Goal: Task Accomplishment & Management: Manage account settings

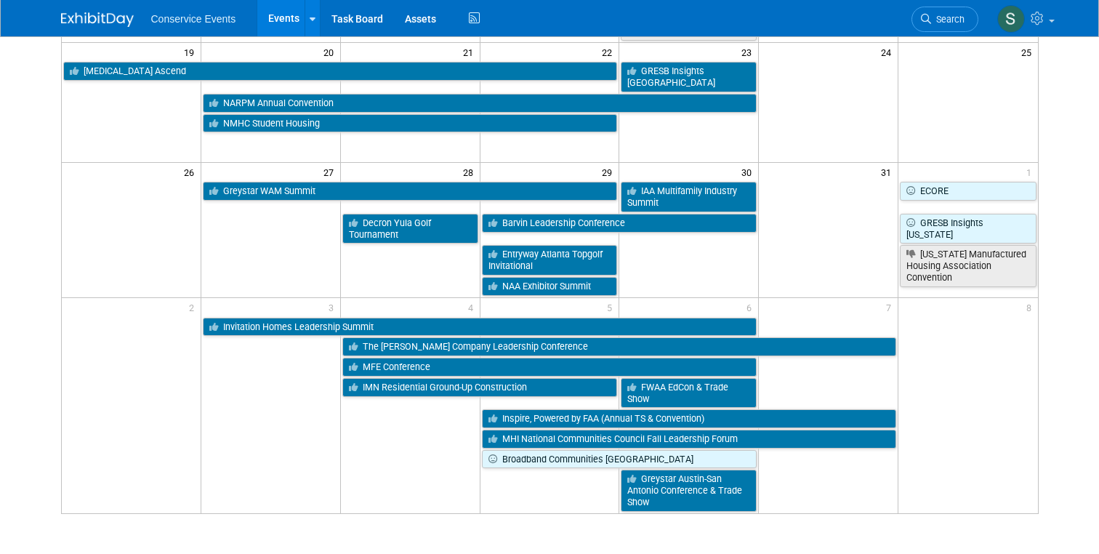
scroll to position [542, 0]
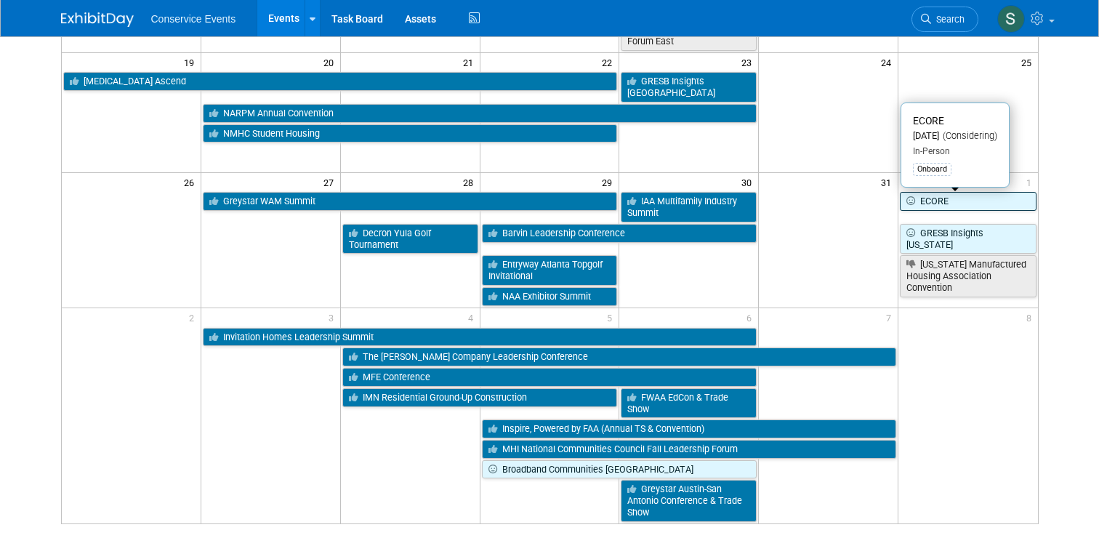
click at [938, 202] on link "ECORE" at bounding box center [968, 201] width 136 height 19
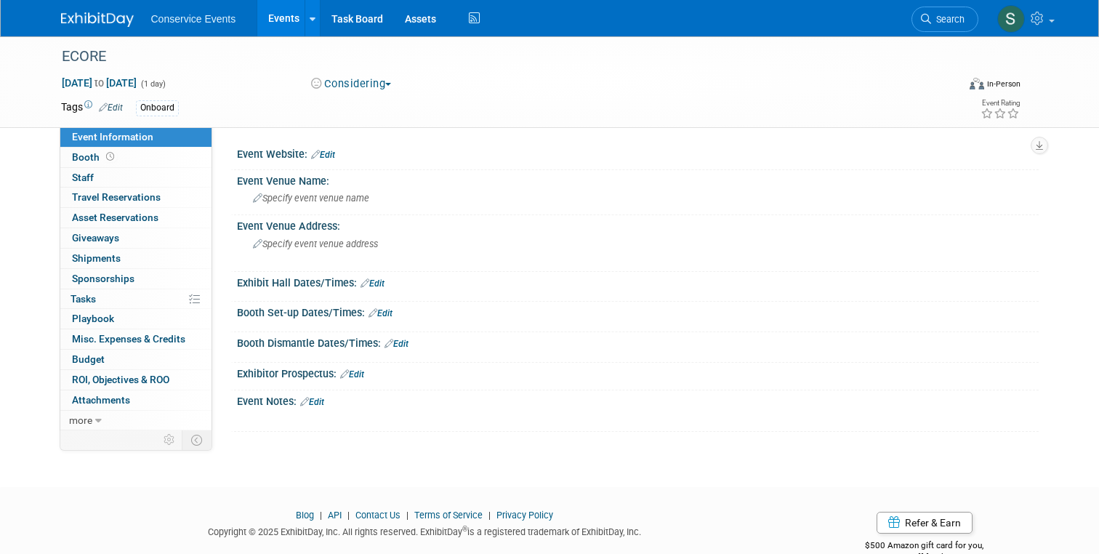
click at [97, 102] on span "Edit" at bounding box center [108, 107] width 28 height 10
click at [102, 105] on icon at bounding box center [103, 106] width 9 height 9
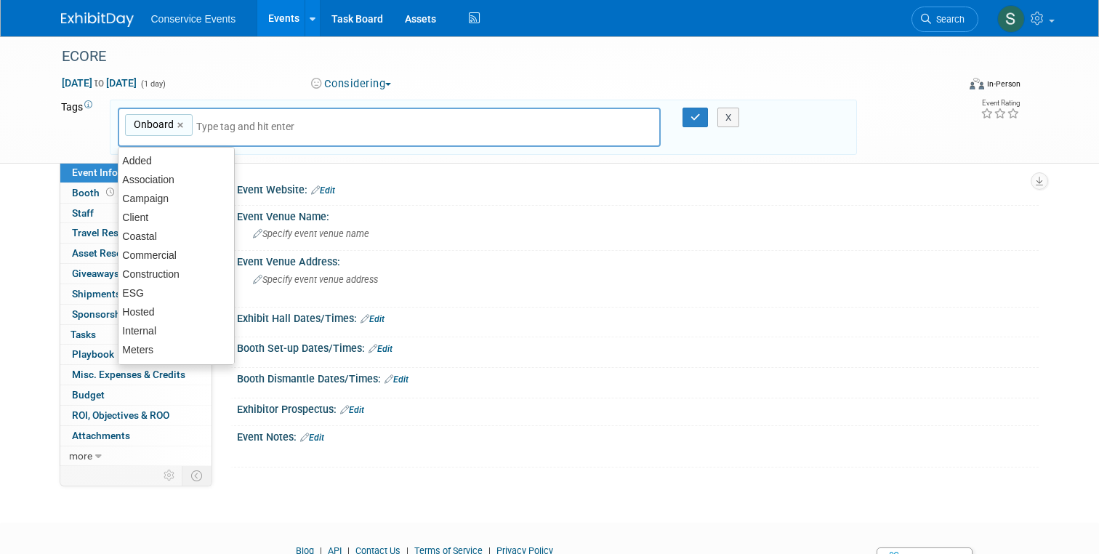
click at [252, 123] on input "text" at bounding box center [254, 126] width 116 height 15
click at [699, 118] on icon "button" at bounding box center [696, 117] width 10 height 9
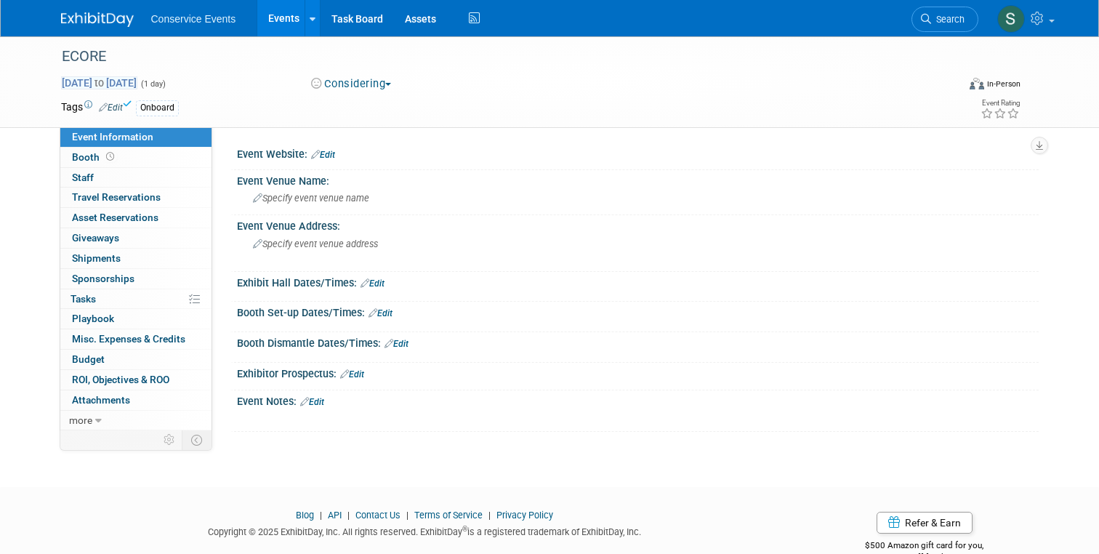
click at [89, 79] on span "Nov 1, 2025 to Nov 1, 2025" at bounding box center [99, 82] width 76 height 13
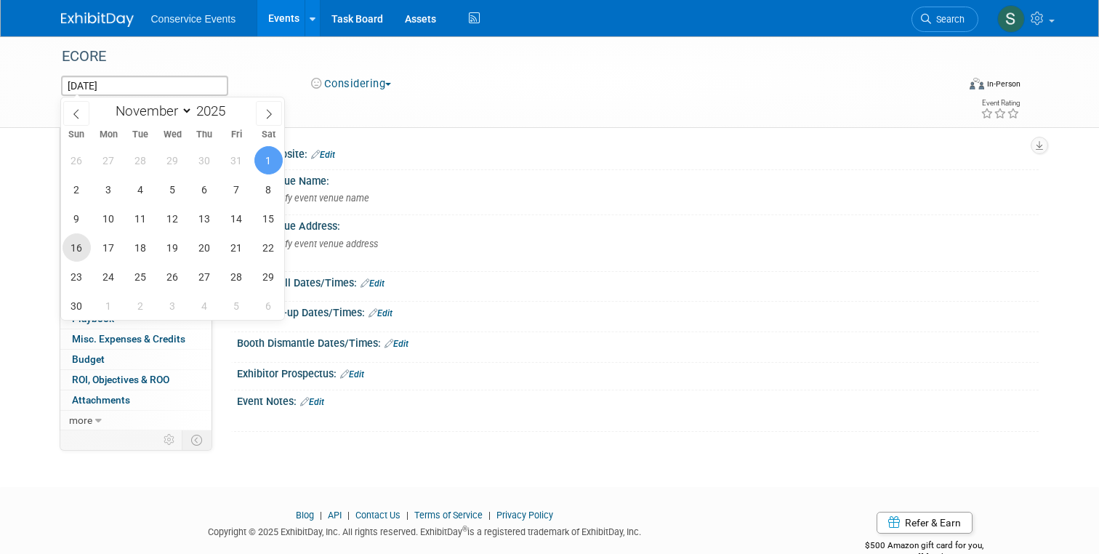
click at [76, 253] on span "16" at bounding box center [77, 247] width 28 height 28
type input "Nov 16, 2025"
click at [139, 247] on span "18" at bounding box center [140, 247] width 28 height 28
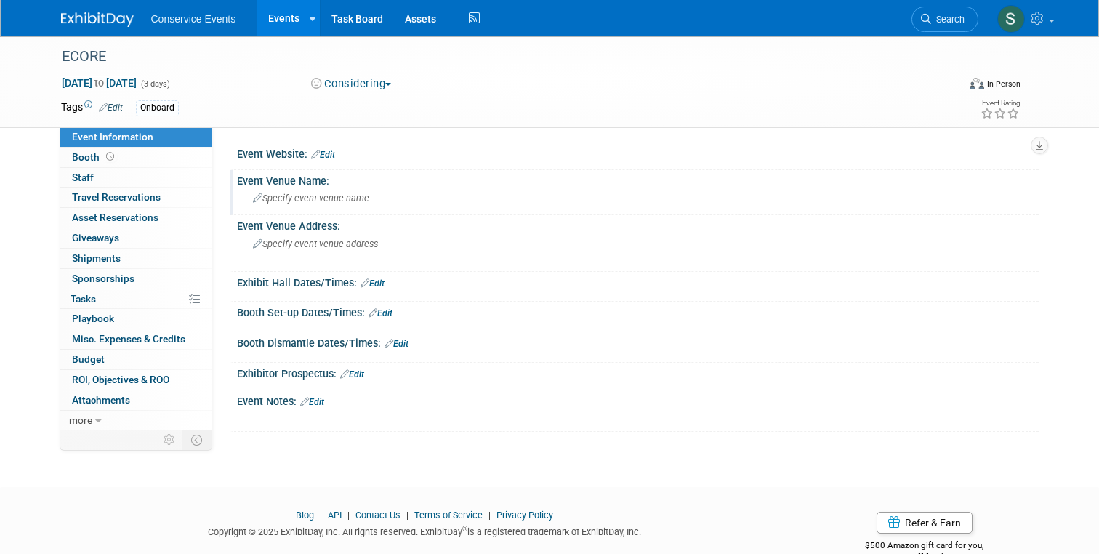
click at [280, 198] on span "Specify event venue name" at bounding box center [311, 198] width 116 height 11
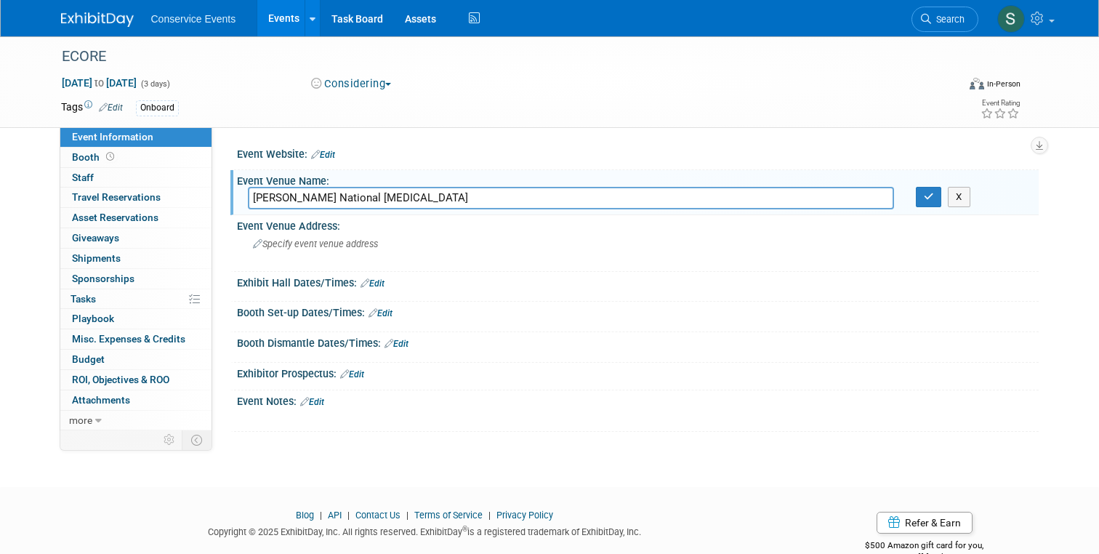
type input "Trump National Doral"
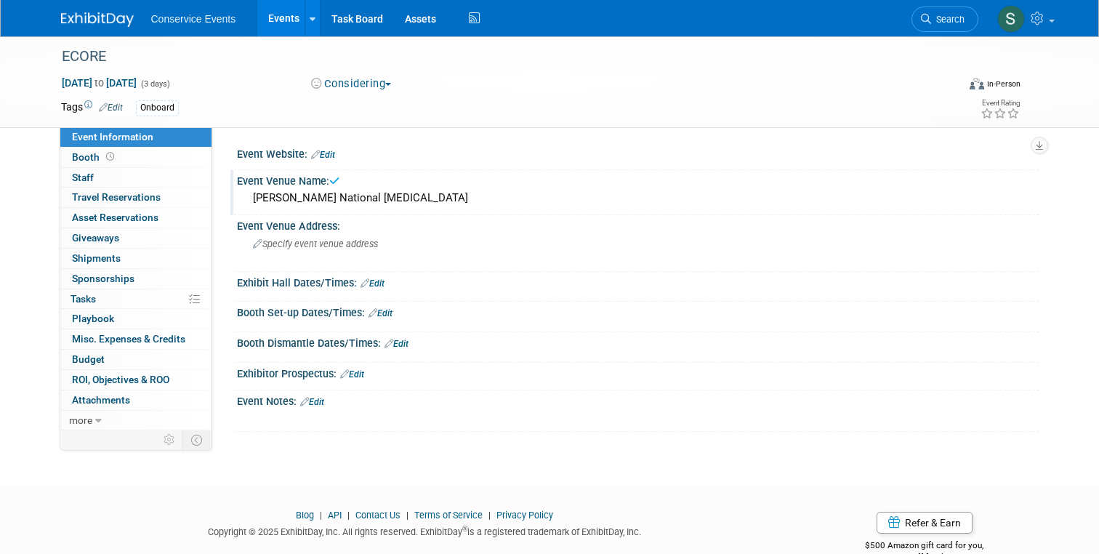
click at [337, 196] on div "Trump National Doral" at bounding box center [638, 198] width 780 height 23
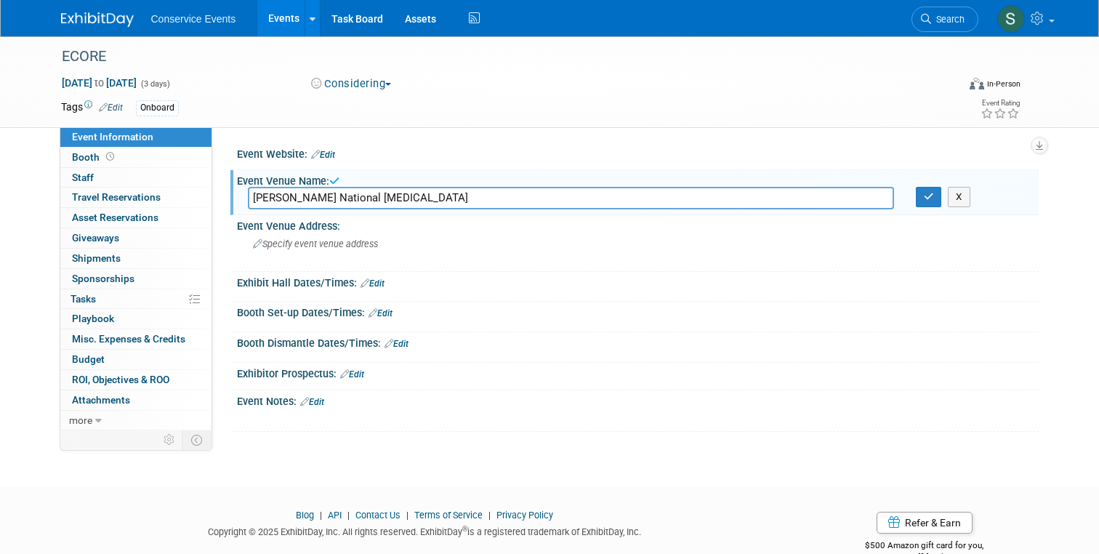
click at [376, 196] on input "Trump National Doral" at bounding box center [571, 198] width 646 height 23
type input "Trump National Doral in Miami, FL:"
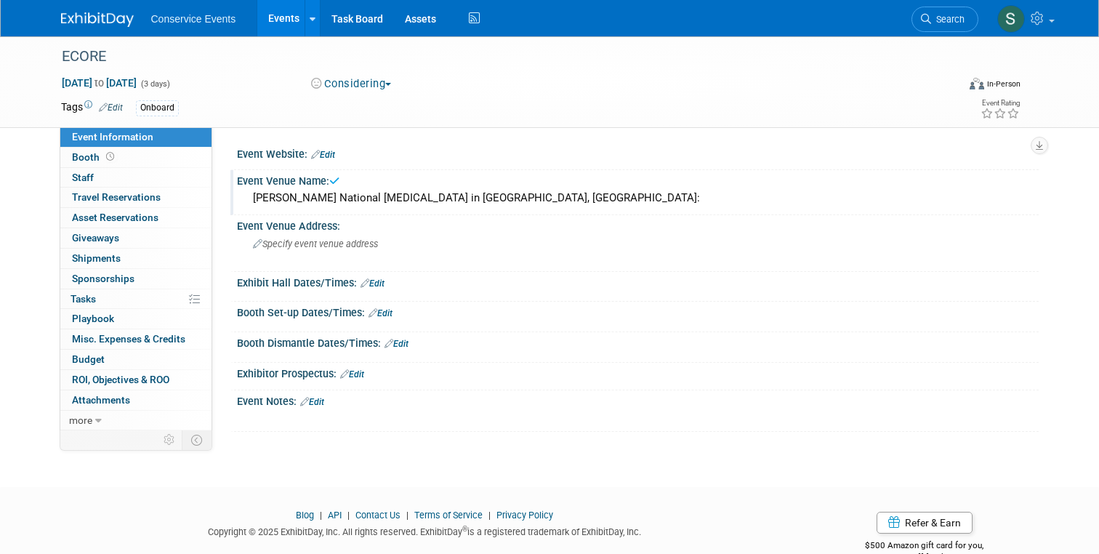
click at [446, 193] on div "Trump National Doral in Miami, FL:" at bounding box center [638, 198] width 780 height 23
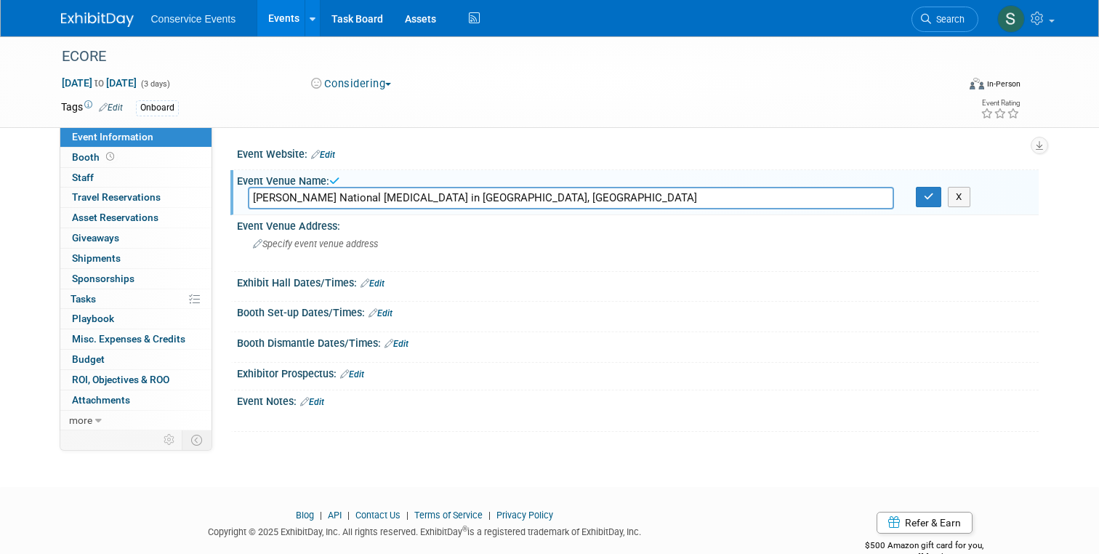
type input "Trump National Doral in Miami, FL"
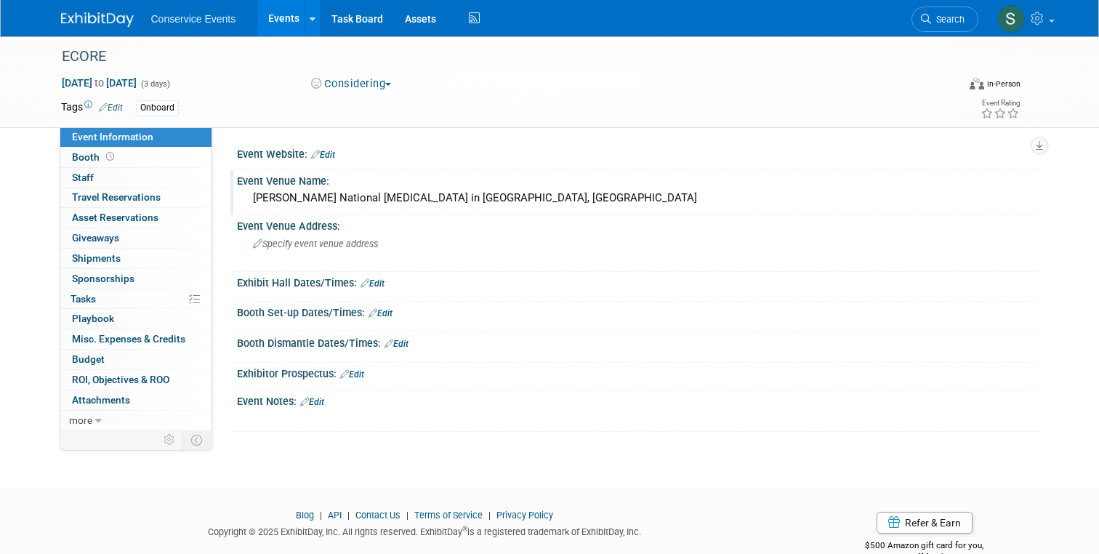
click at [316, 403] on link "Edit" at bounding box center [312, 402] width 24 height 10
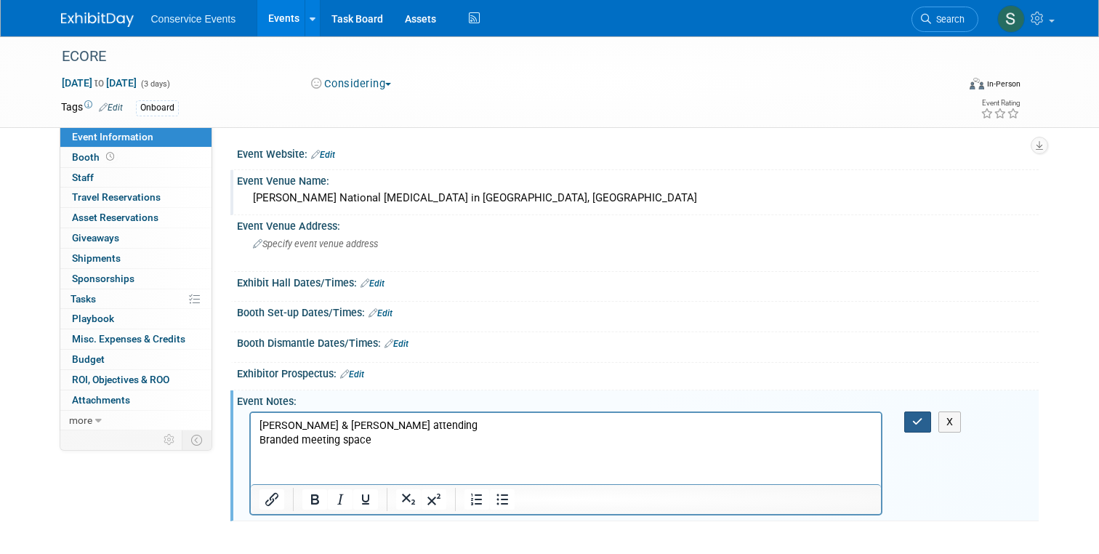
click at [920, 422] on icon "button" at bounding box center [917, 422] width 11 height 10
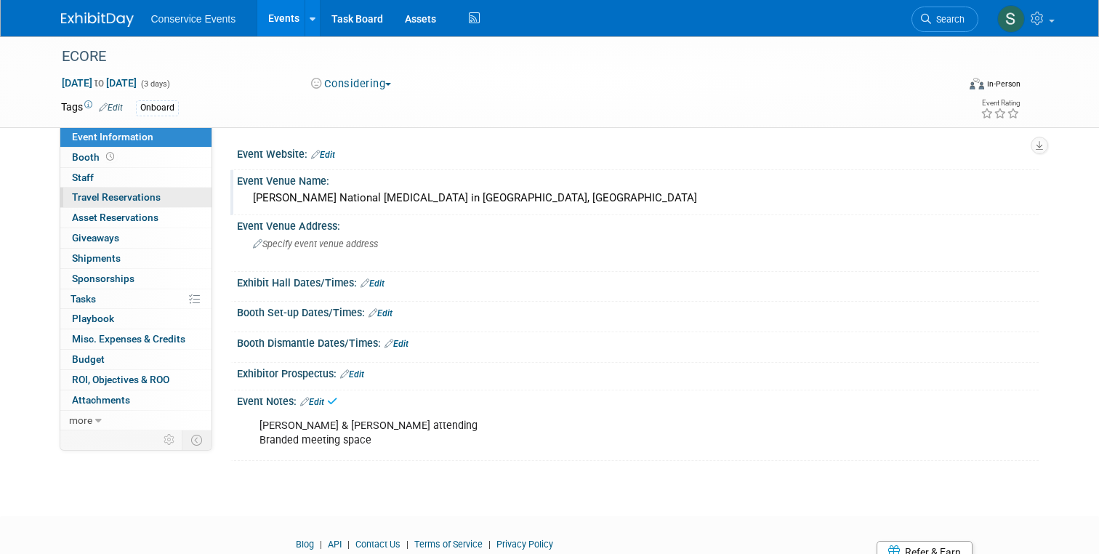
click at [118, 200] on span "Travel Reservations 0" at bounding box center [116, 197] width 89 height 12
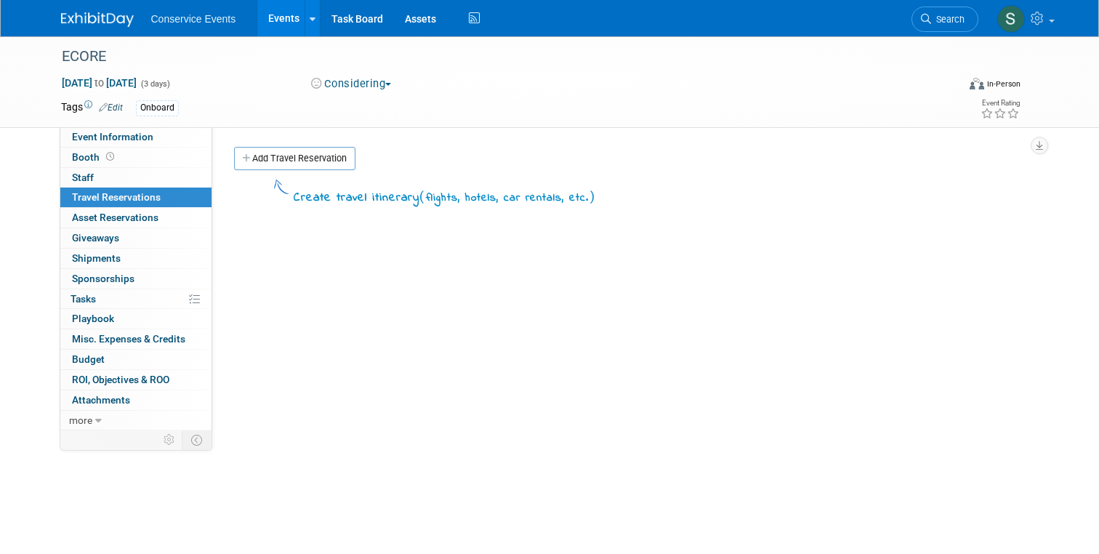
click at [181, 13] on span "Conservice Events" at bounding box center [193, 19] width 85 height 12
click at [89, 23] on img at bounding box center [97, 19] width 73 height 15
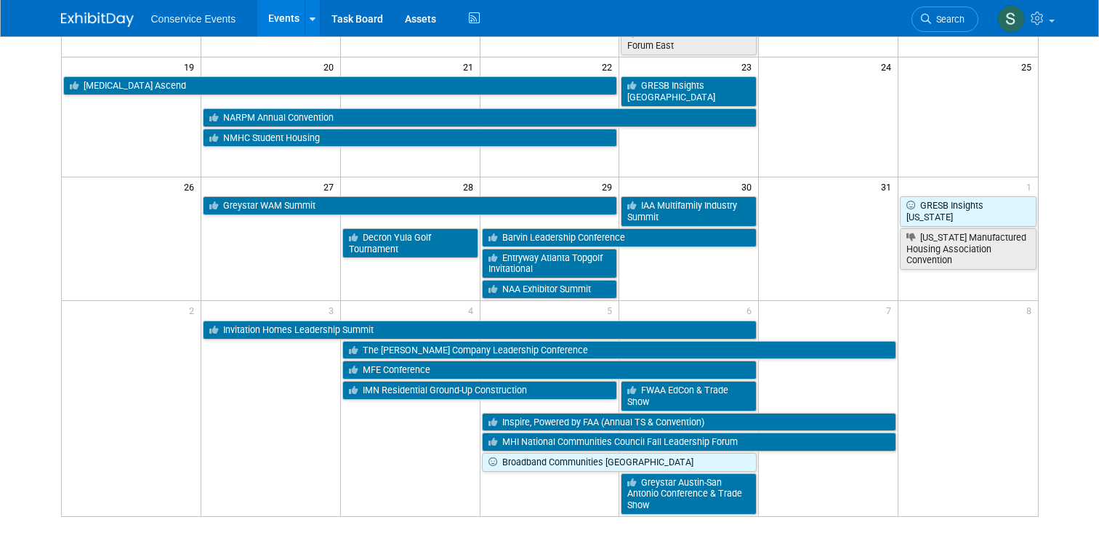
scroll to position [545, 0]
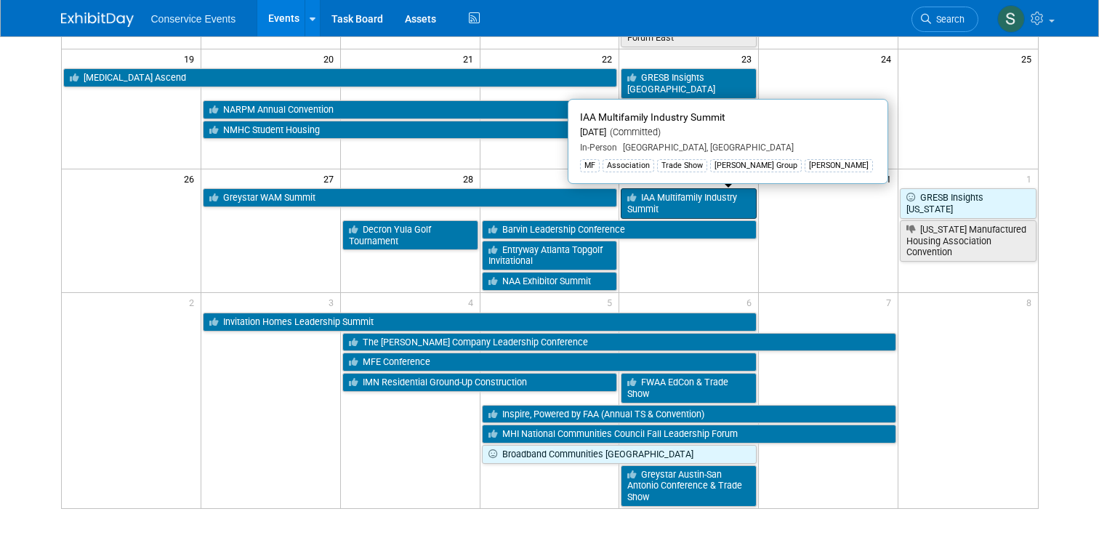
click at [667, 205] on link "IAA Multifamily Industry Summit" at bounding box center [689, 203] width 136 height 30
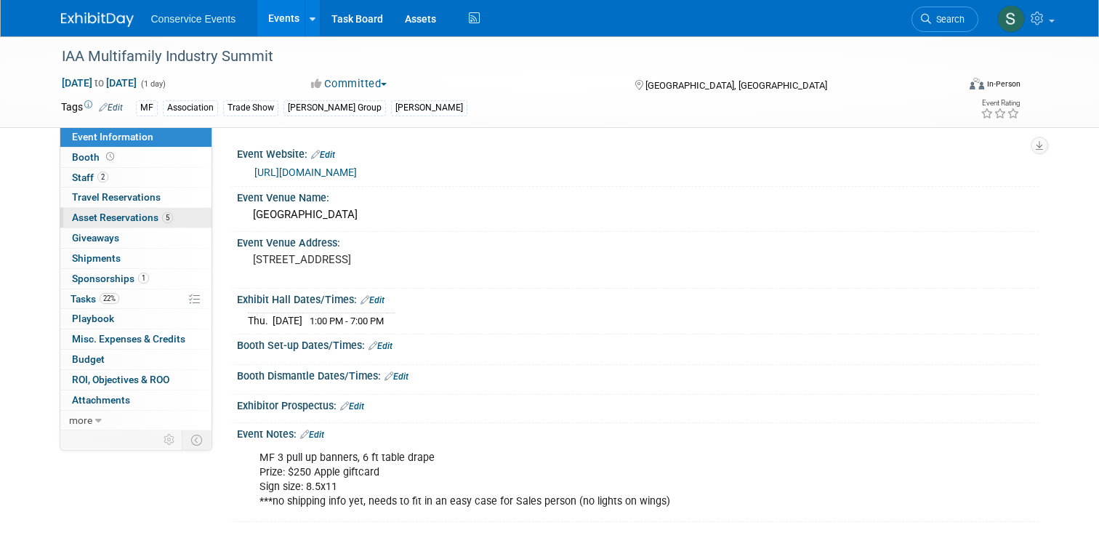
click at [98, 217] on span "Asset Reservations 5" at bounding box center [122, 218] width 101 height 12
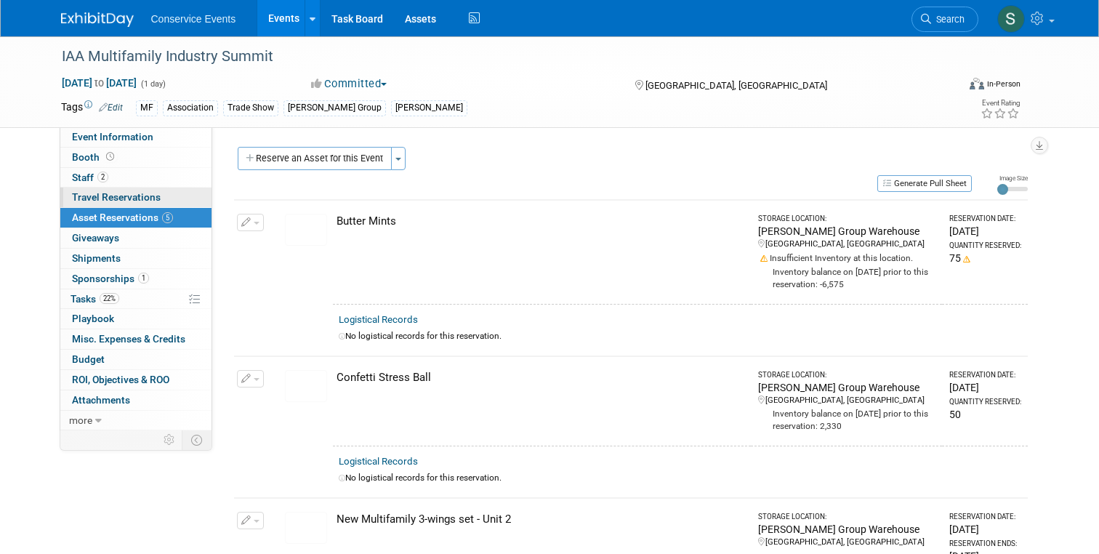
click at [105, 191] on span "Travel Reservations 0" at bounding box center [116, 197] width 89 height 12
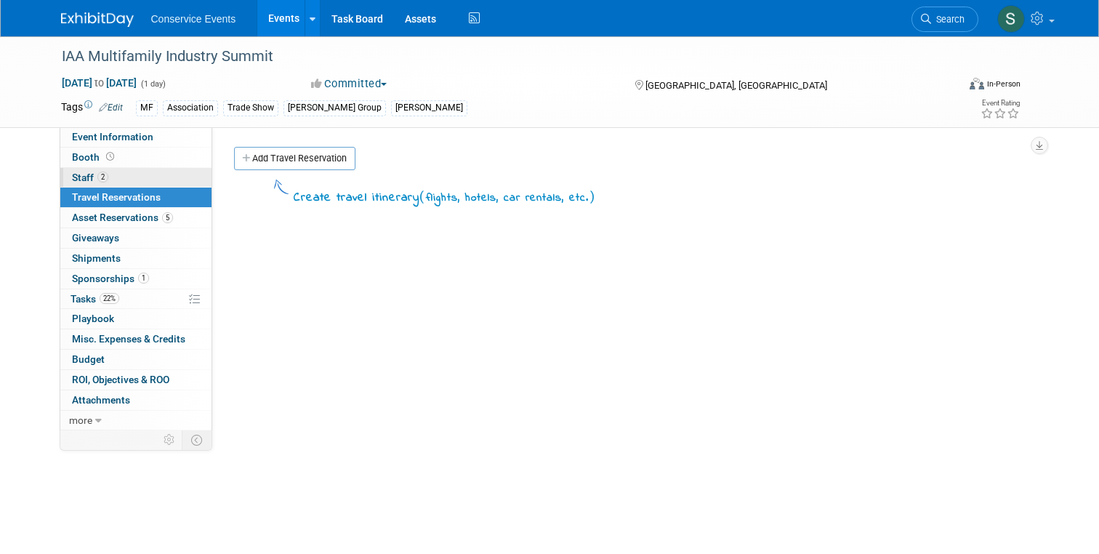
click at [88, 172] on span "Staff 2" at bounding box center [90, 178] width 36 height 12
